Goal: Task Accomplishment & Management: Manage account settings

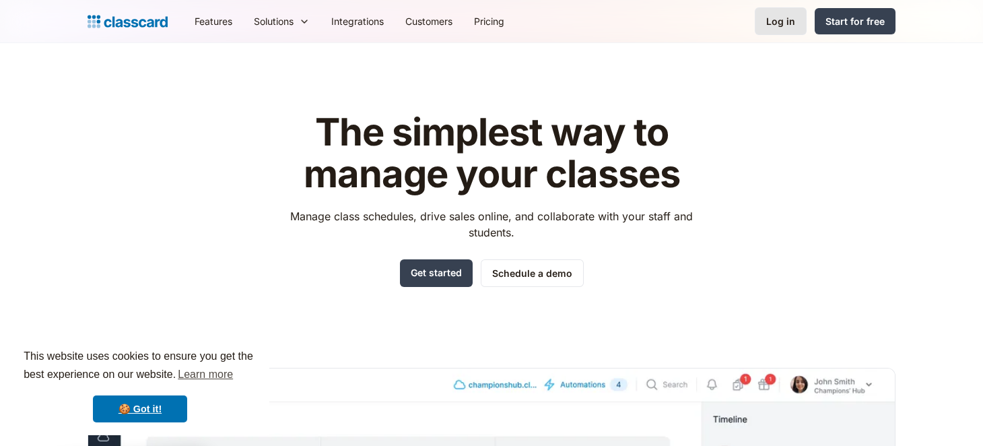
click at [776, 24] on div "Log in" at bounding box center [780, 21] width 29 height 14
